Goal: Transaction & Acquisition: Purchase product/service

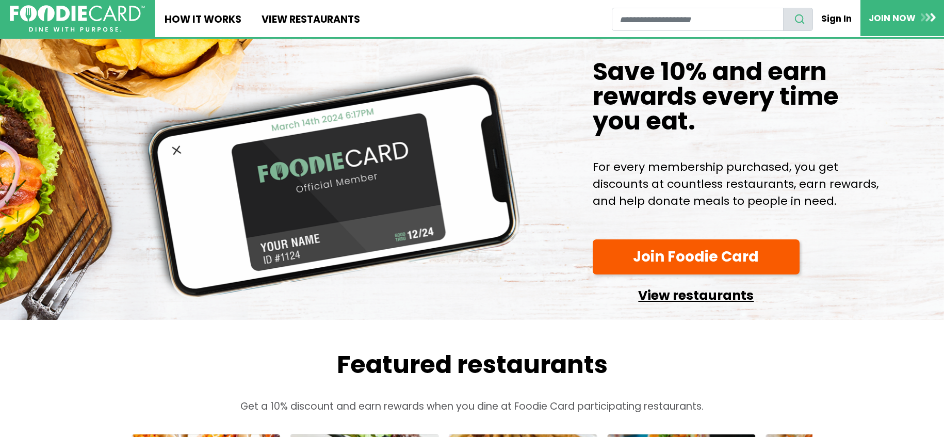
click at [680, 298] on link "View restaurants" at bounding box center [696, 292] width 207 height 26
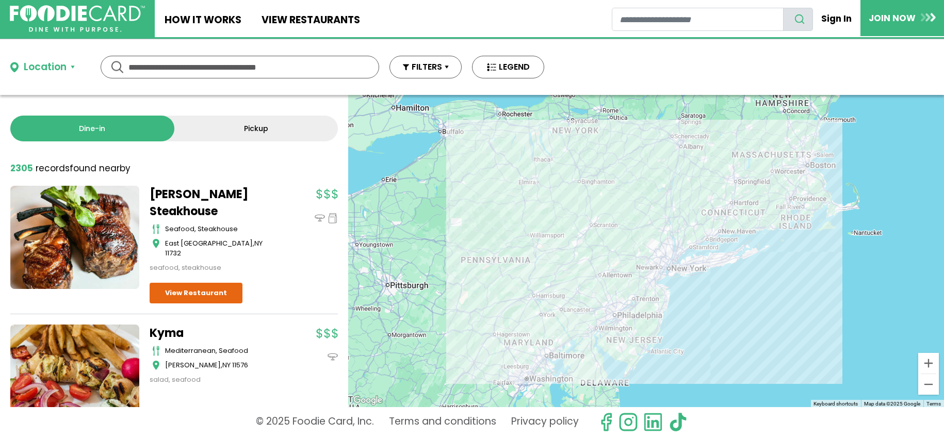
click at [62, 68] on div "Location" at bounding box center [45, 67] width 43 height 15
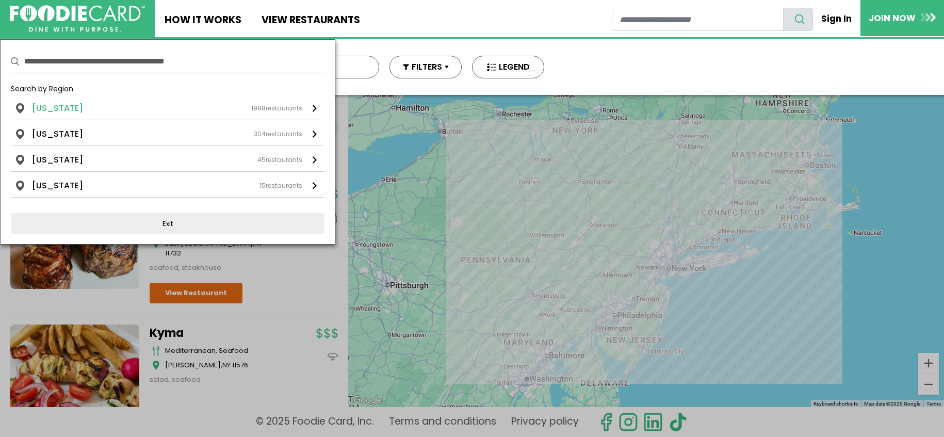
click at [62, 109] on li "[US_STATE]" at bounding box center [57, 108] width 51 height 12
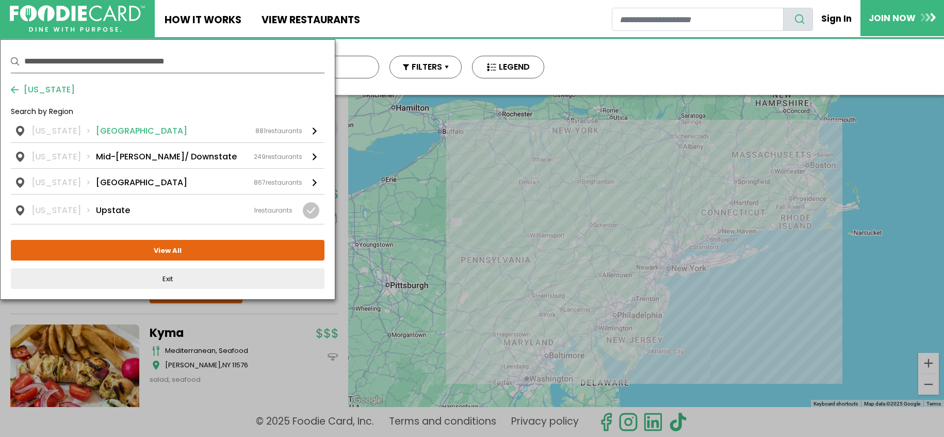
click at [118, 131] on li "[GEOGRAPHIC_DATA]" at bounding box center [141, 131] width 91 height 12
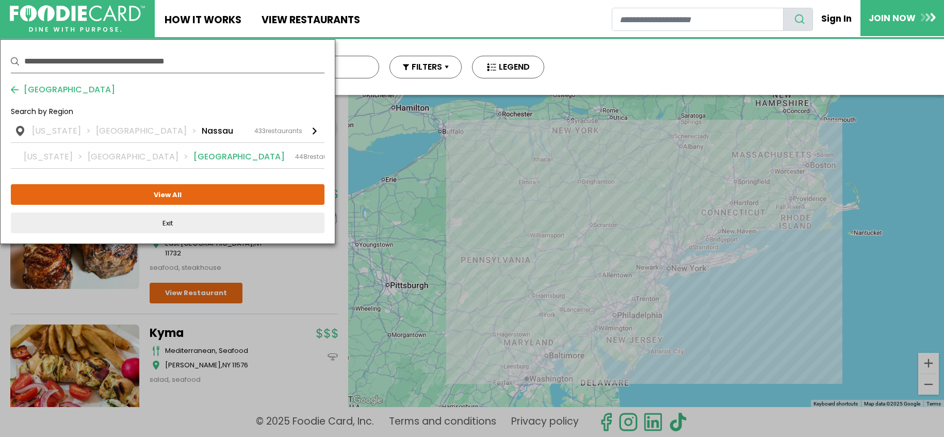
click at [193, 160] on li "[GEOGRAPHIC_DATA]" at bounding box center [238, 157] width 91 height 12
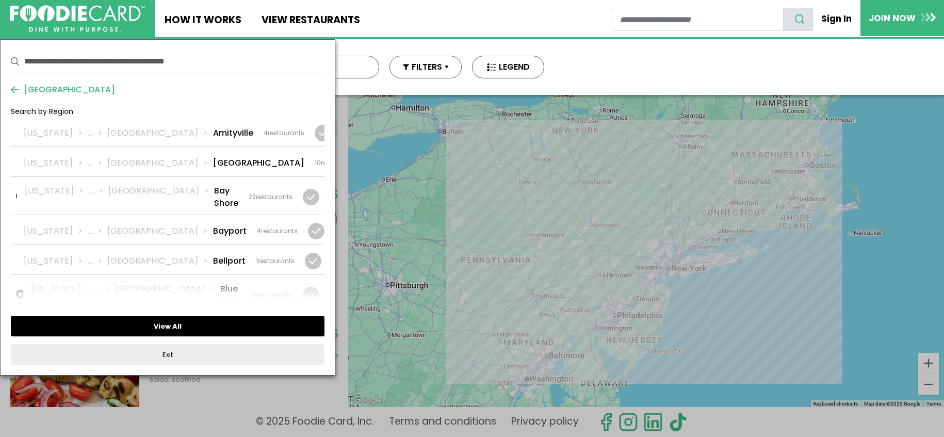
click at [175, 329] on button "View All" at bounding box center [168, 326] width 314 height 21
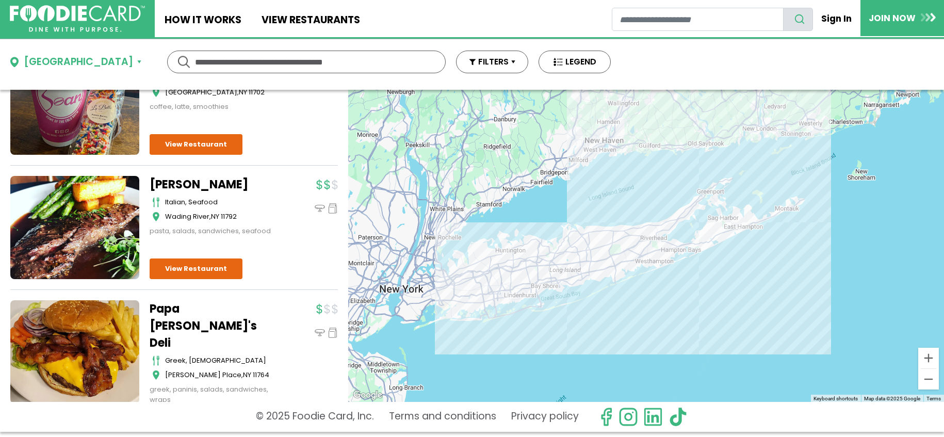
scroll to position [56933, 0]
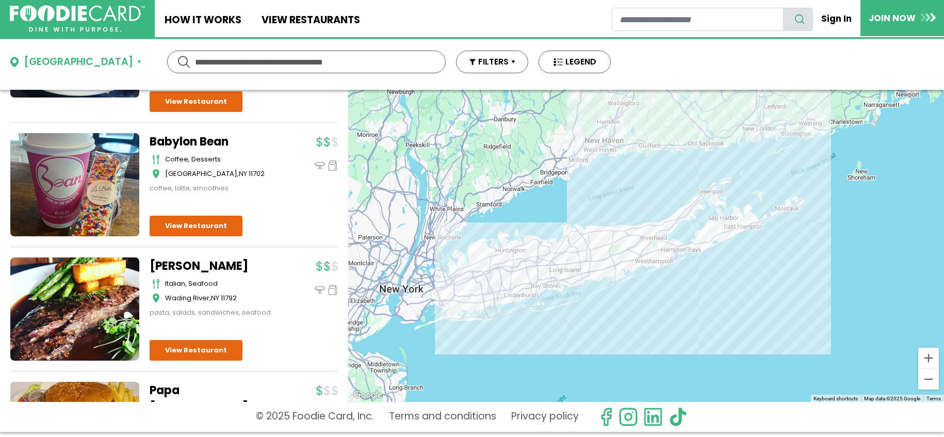
click at [64, 60] on button "[GEOGRAPHIC_DATA]" at bounding box center [75, 62] width 131 height 15
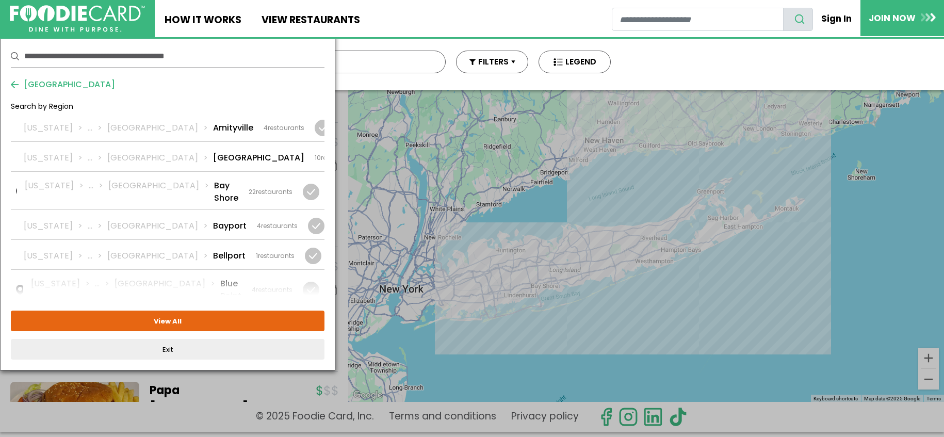
click at [35, 88] on span "[GEOGRAPHIC_DATA]" at bounding box center [67, 84] width 96 height 12
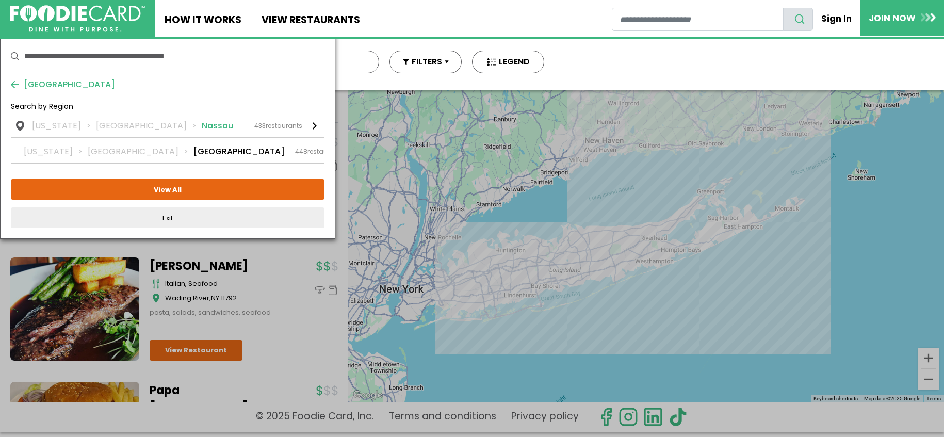
click at [111, 128] on li "[GEOGRAPHIC_DATA]" at bounding box center [149, 126] width 106 height 12
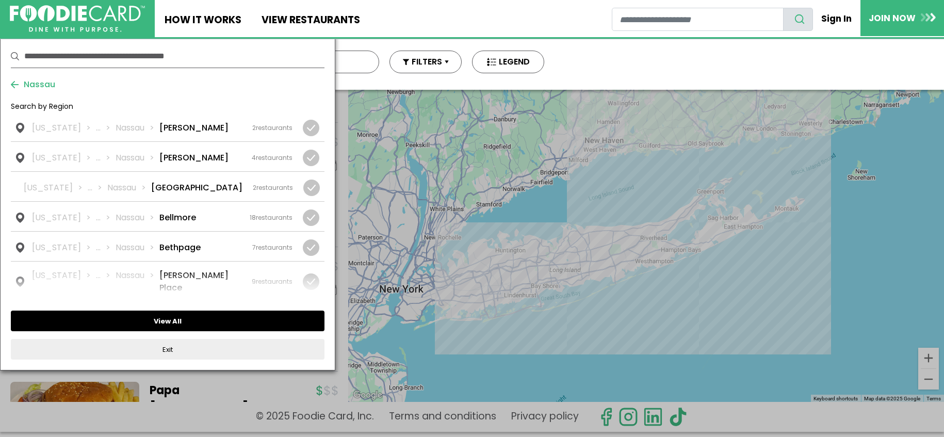
click at [147, 316] on button "View All" at bounding box center [168, 320] width 314 height 21
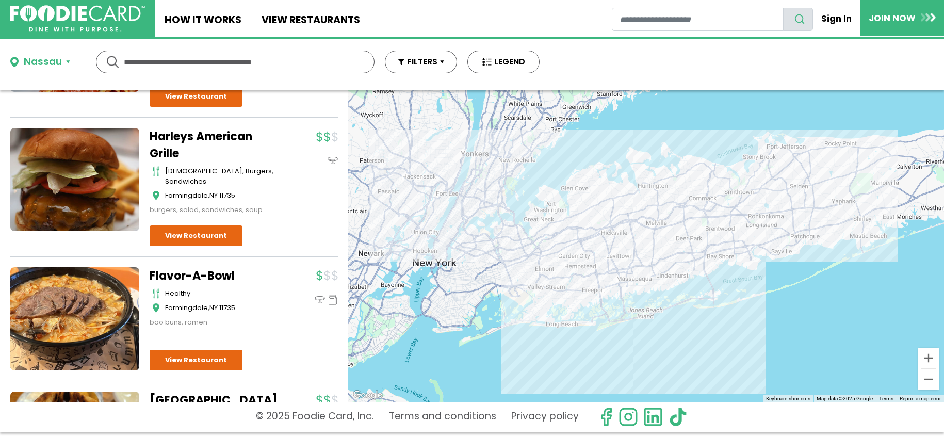
scroll to position [41637, 0]
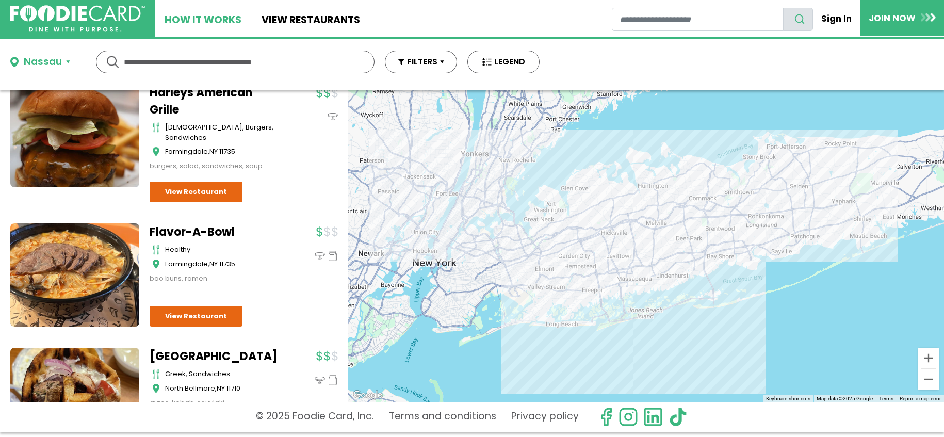
click at [188, 15] on link "How It Works" at bounding box center [203, 18] width 96 height 37
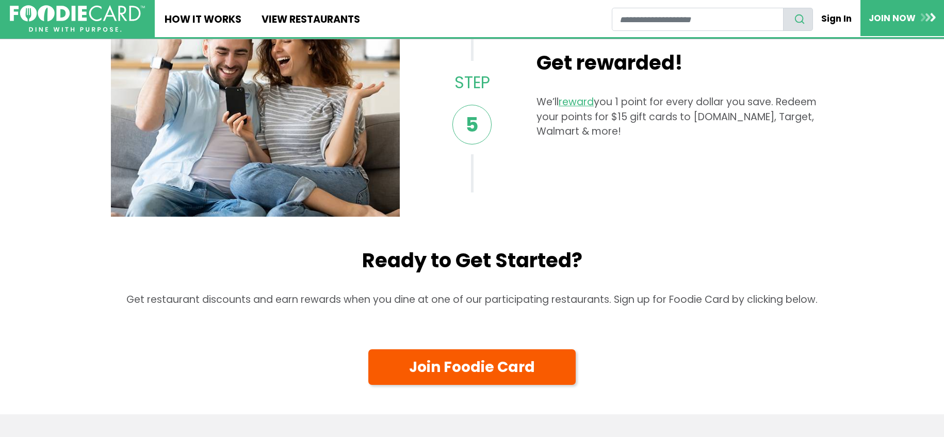
scroll to position [1157, 0]
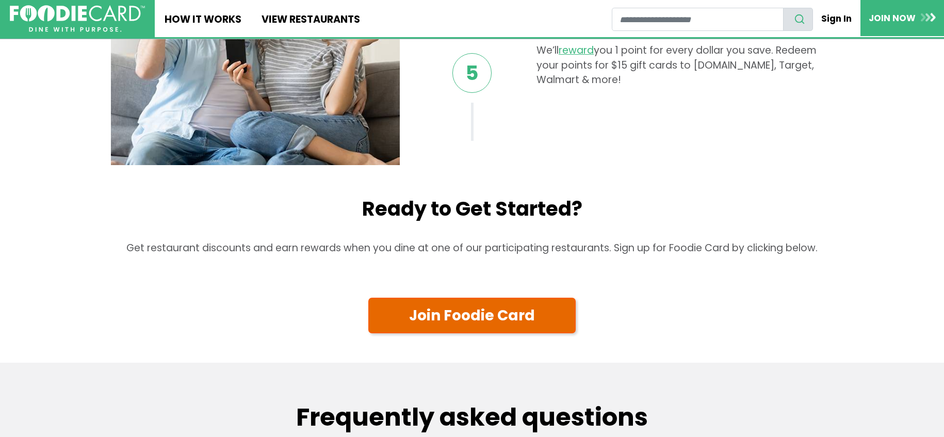
click at [446, 317] on link "Join Foodie Card" at bounding box center [471, 316] width 207 height 36
